Goal: Navigation & Orientation: Find specific page/section

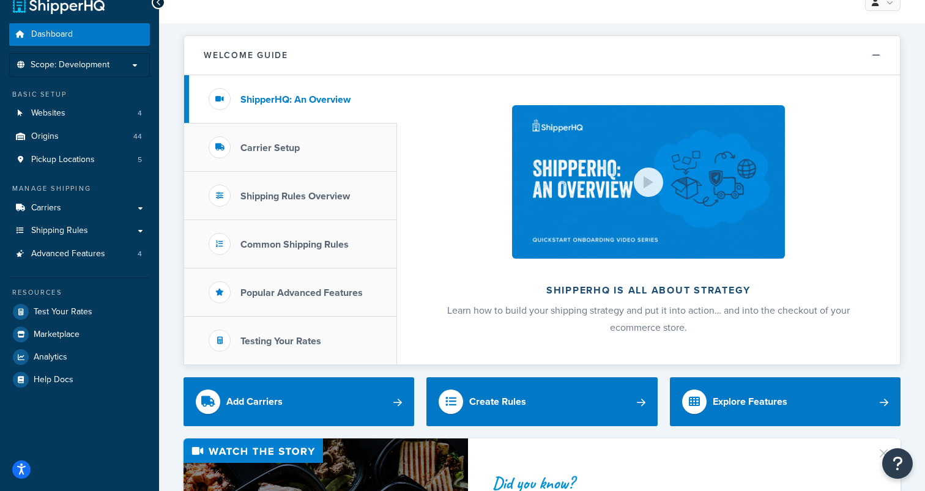
scroll to position [23, 0]
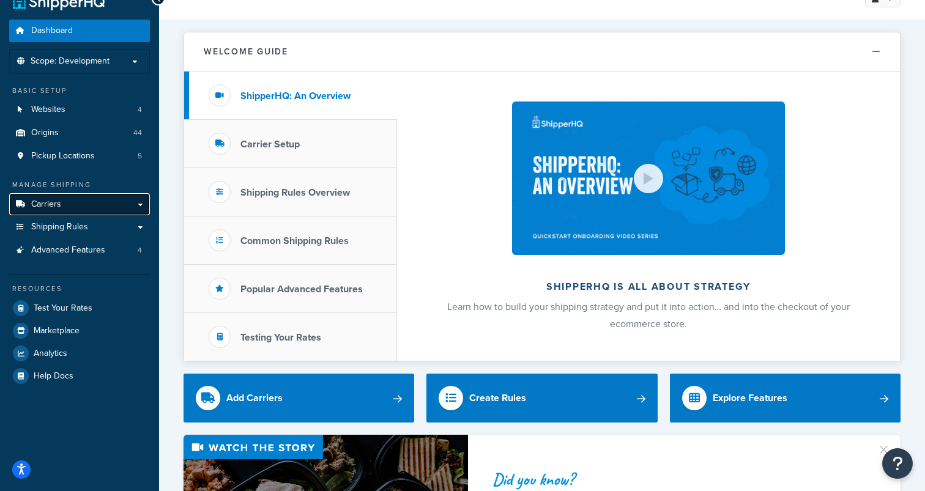
click at [61, 206] on link "Carriers" at bounding box center [79, 204] width 141 height 23
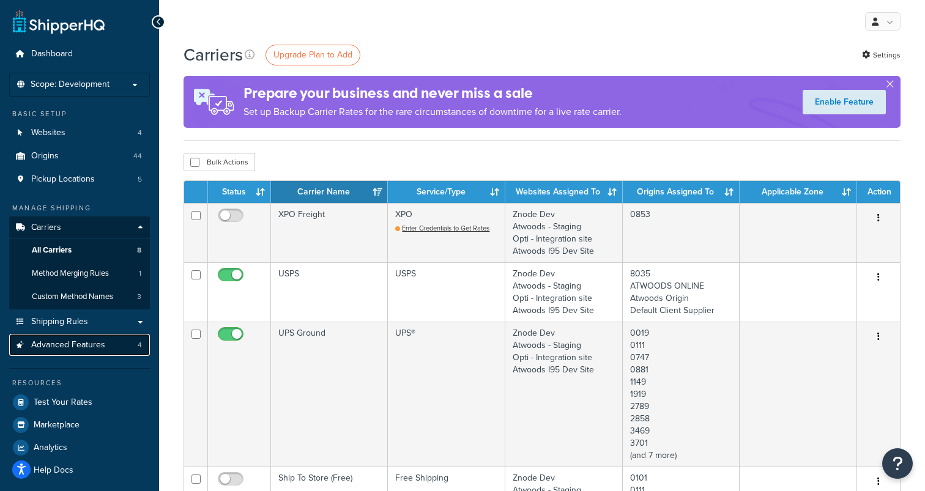
click at [79, 343] on span "Advanced Features" at bounding box center [68, 345] width 74 height 10
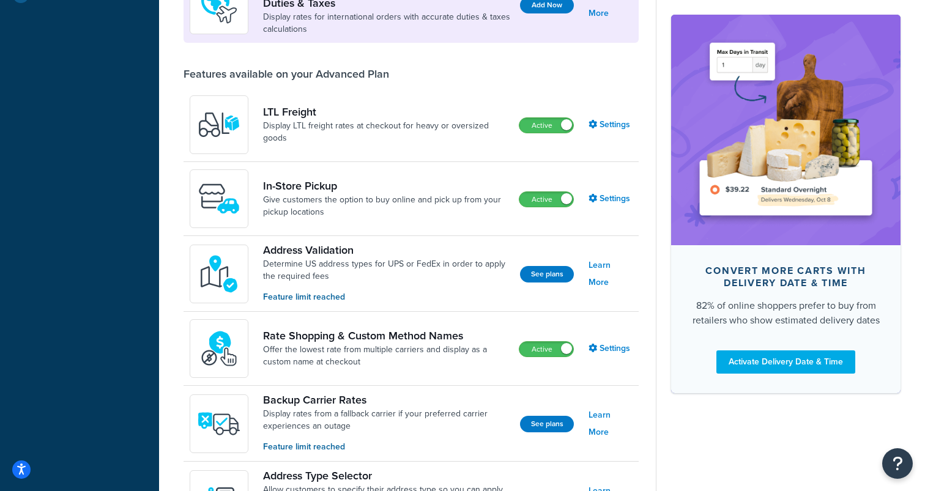
scroll to position [407, 0]
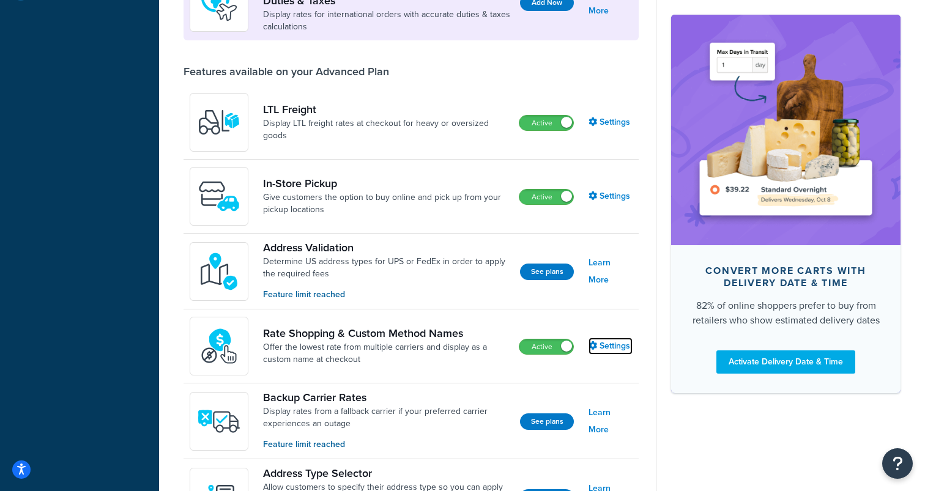
click at [608, 352] on link "Settings" at bounding box center [611, 346] width 44 height 17
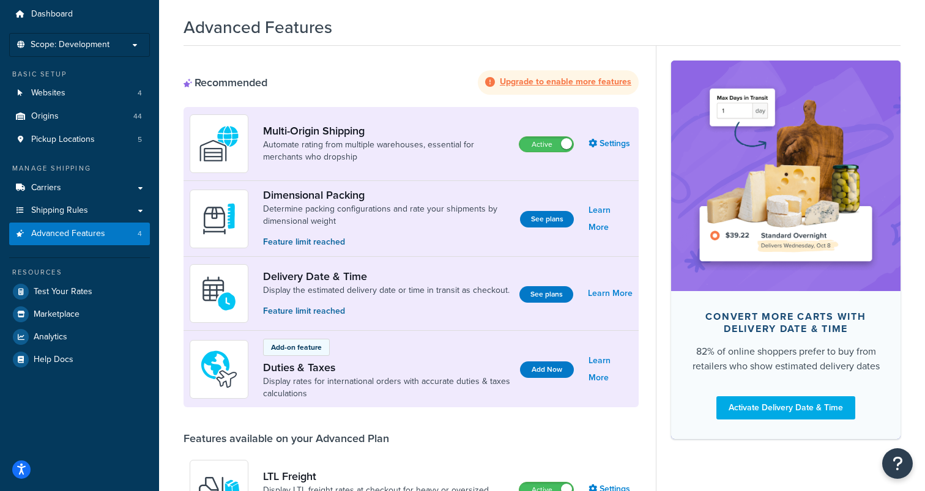
scroll to position [9, 0]
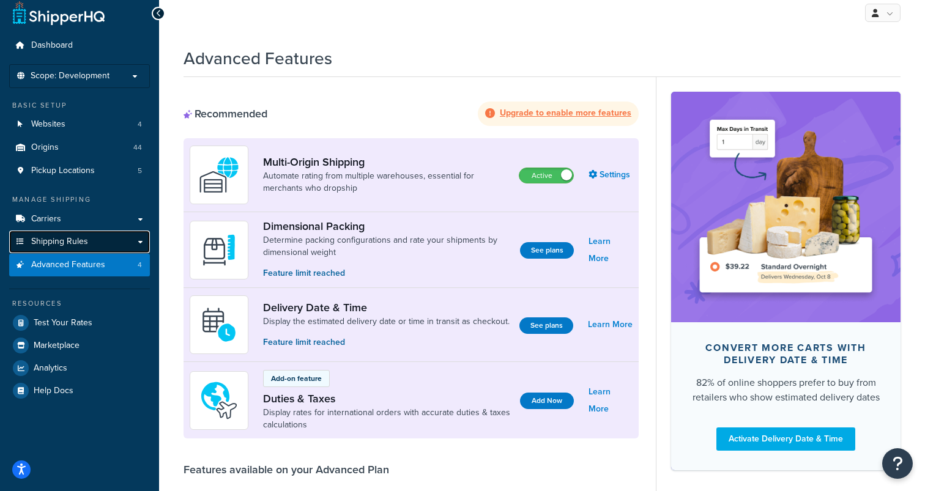
click at [103, 244] on link "Shipping Rules" at bounding box center [79, 242] width 141 height 23
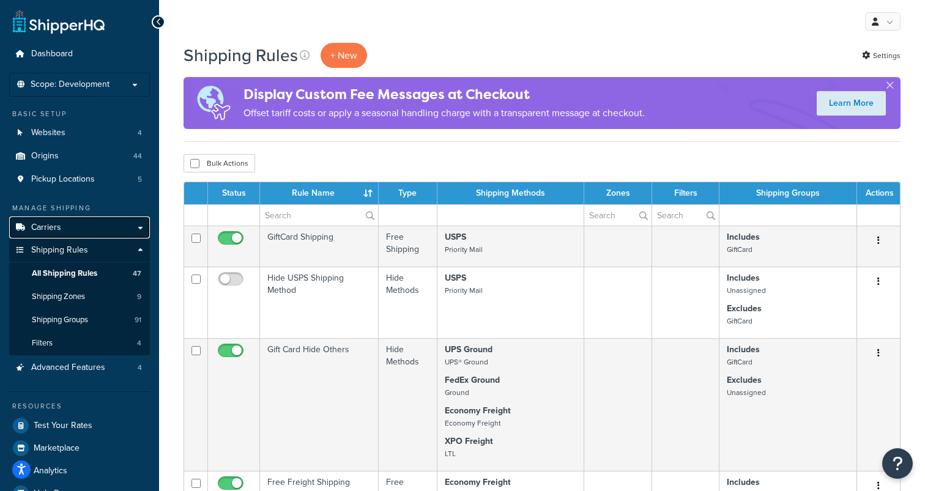
click at [58, 220] on link "Carriers" at bounding box center [79, 228] width 141 height 23
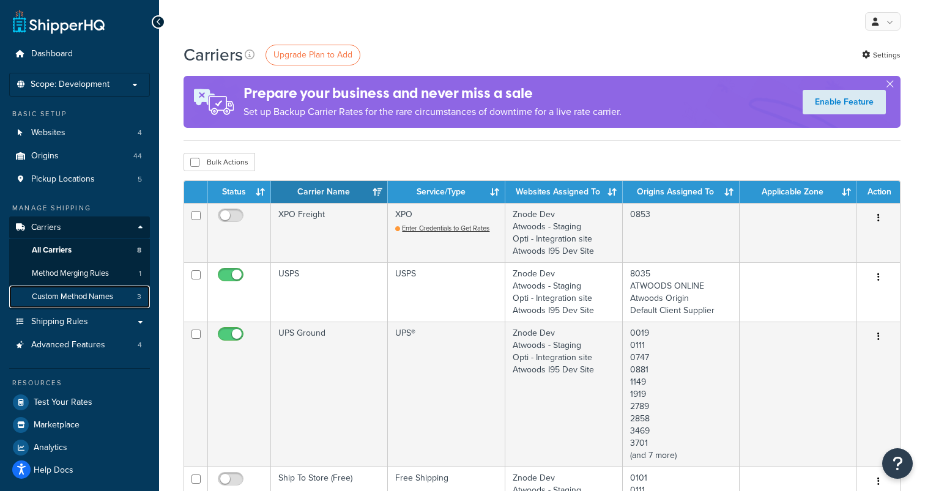
click at [54, 296] on span "Custom Method Names" at bounding box center [72, 297] width 81 height 10
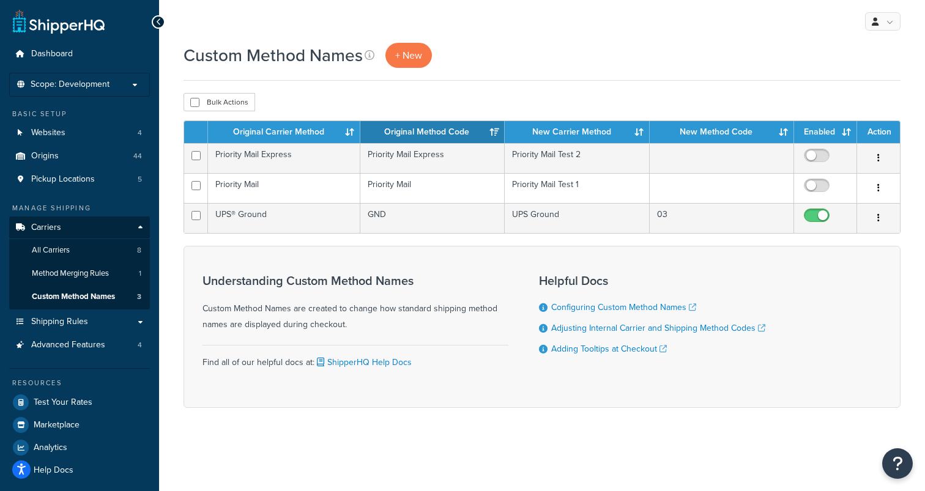
scroll to position [6, 0]
